Goal: Information Seeking & Learning: Learn about a topic

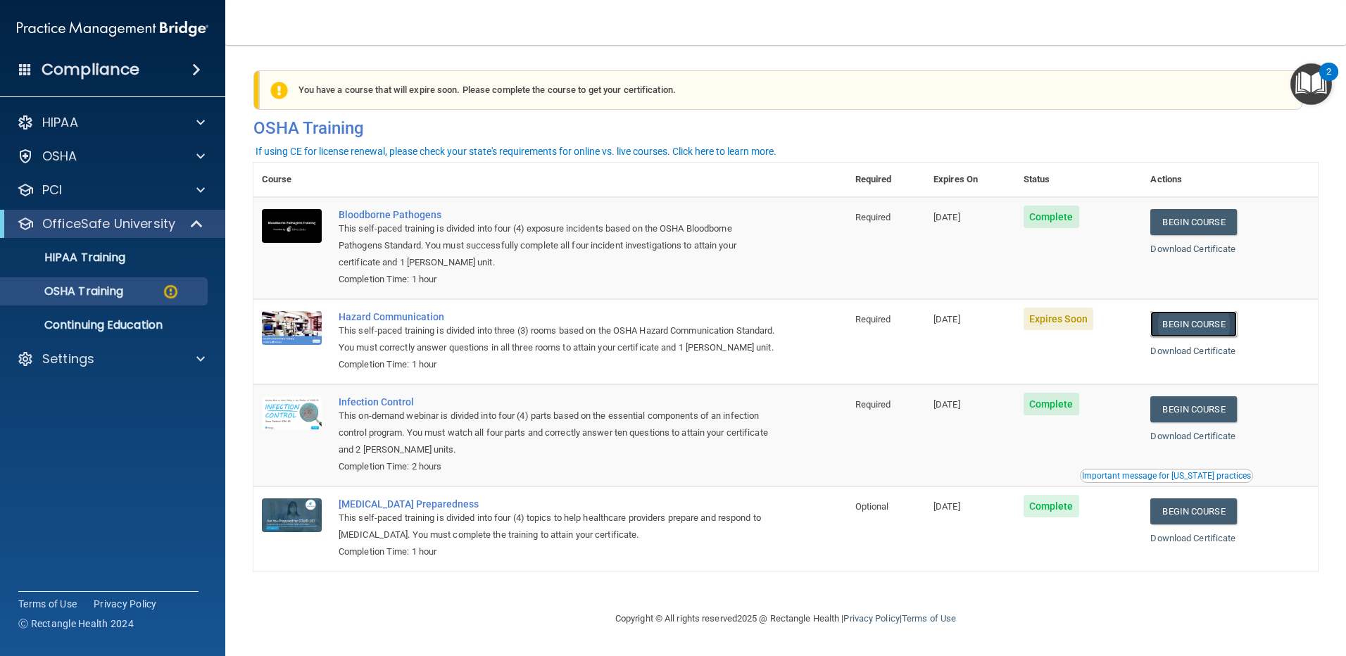
click at [1174, 322] on link "Begin Course" at bounding box center [1193, 324] width 86 height 26
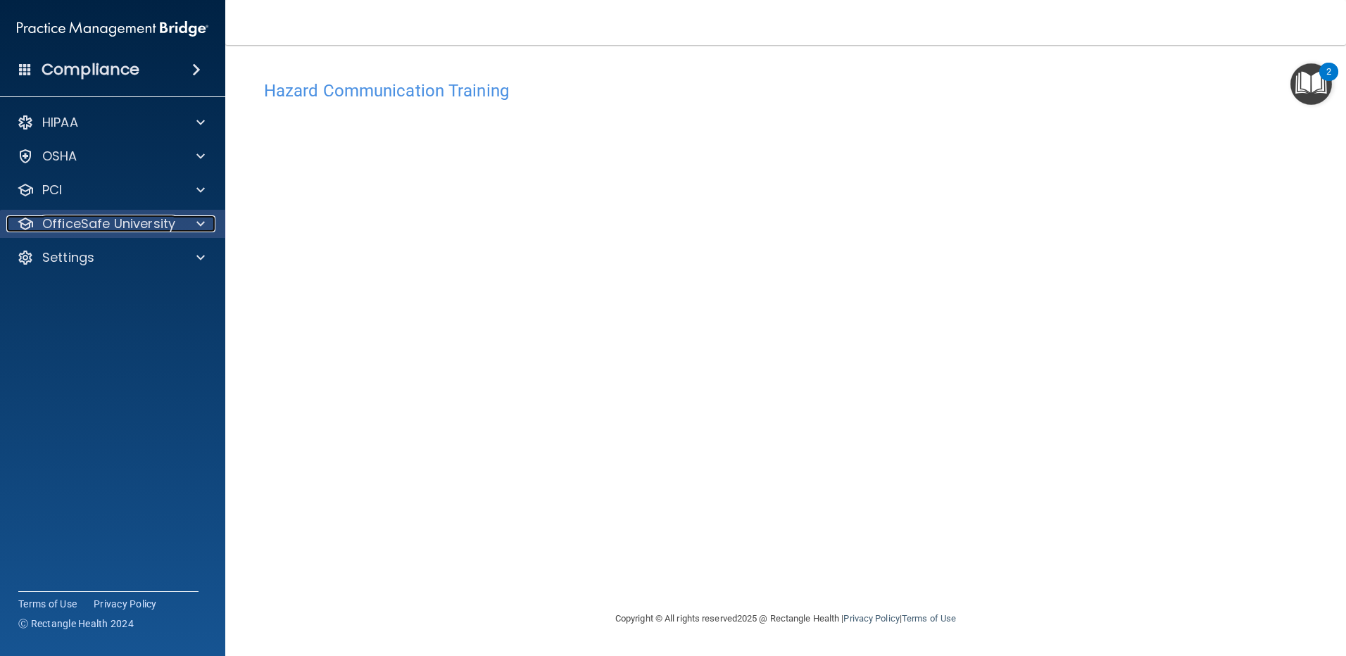
click at [111, 216] on p "OfficeSafe University" at bounding box center [108, 223] width 133 height 17
